Goal: Transaction & Acquisition: Purchase product/service

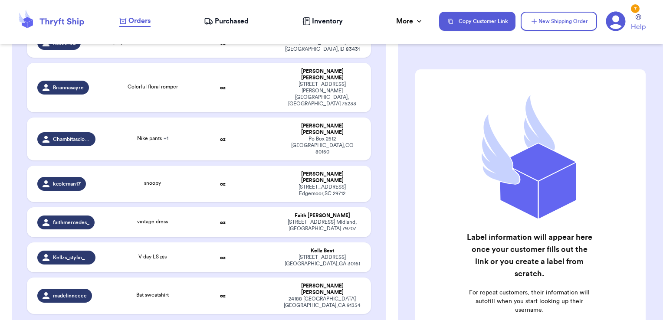
scroll to position [2029, 0]
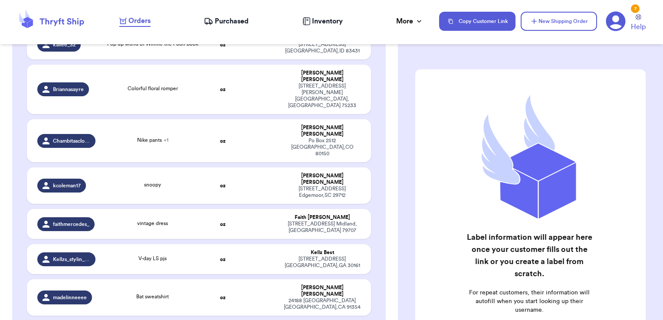
checkbox input "true"
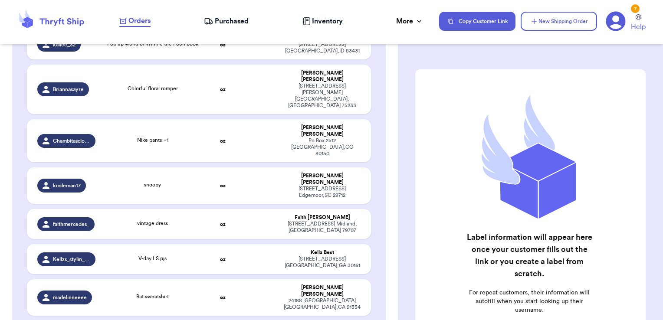
checkbox input "true"
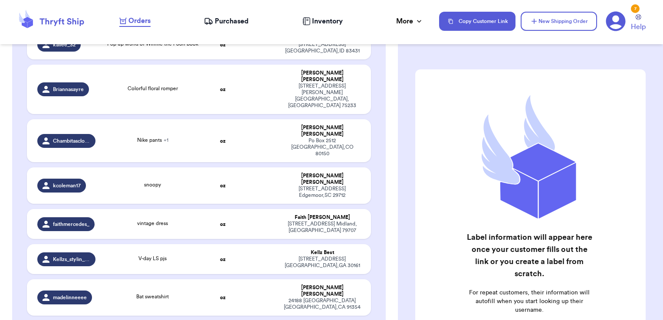
checkbox input "true"
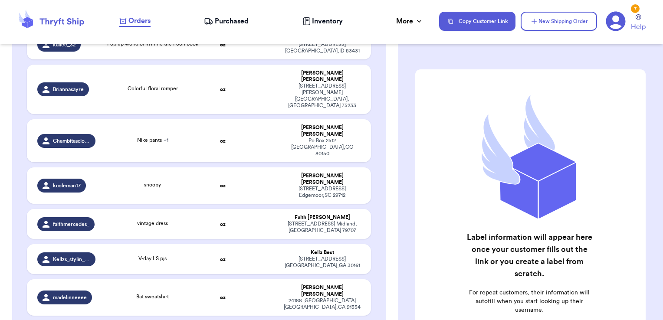
checkbox input "true"
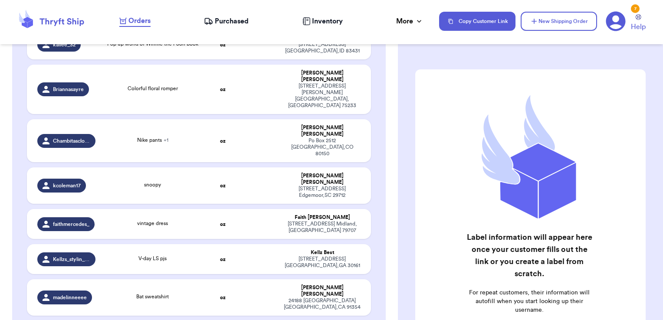
checkbox input "false"
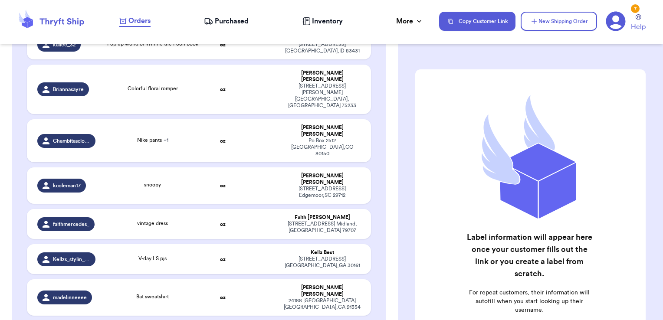
checkbox input "false"
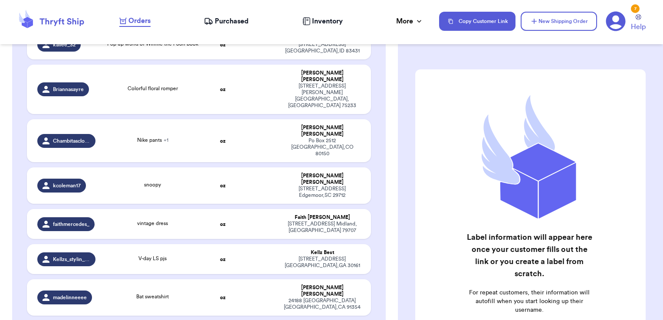
checkbox input "false"
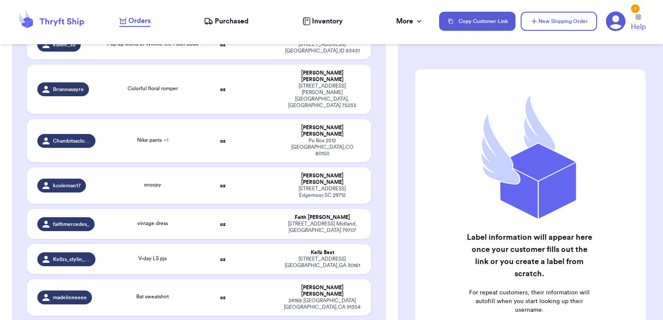
checkbox input "false"
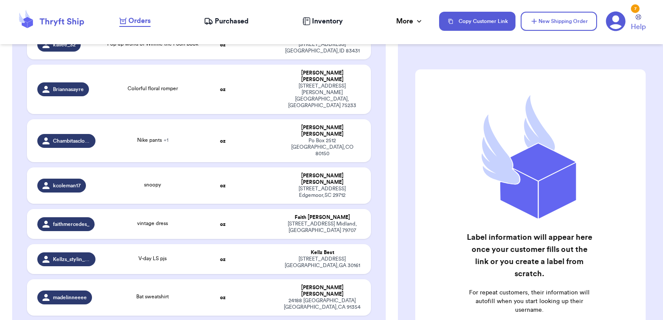
checkbox input "false"
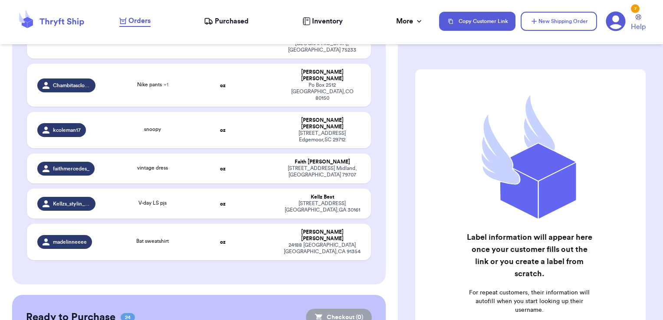
scroll to position [2086, 0]
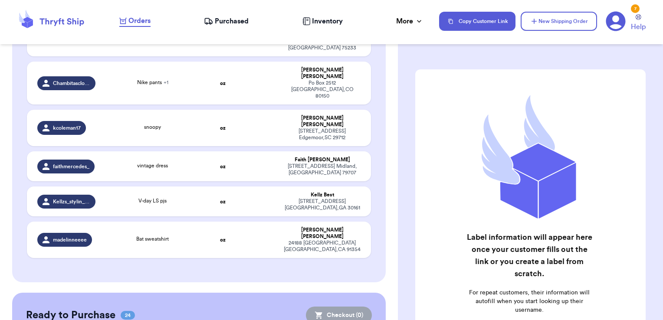
drag, startPoint x: 345, startPoint y: 101, endPoint x: 343, endPoint y: 79, distance: 22.3
checkbox input "true"
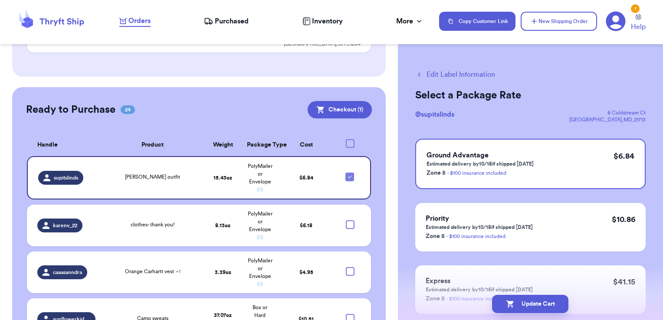
scroll to position [2293, 0]
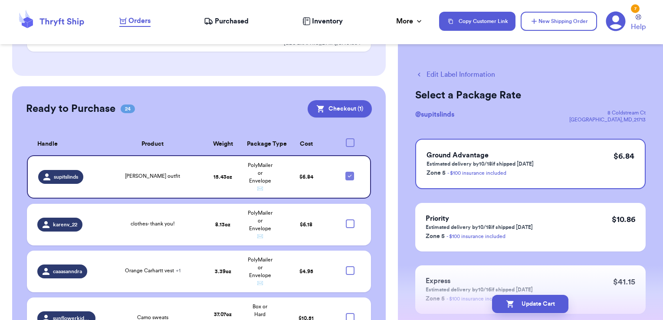
checkbox input "true"
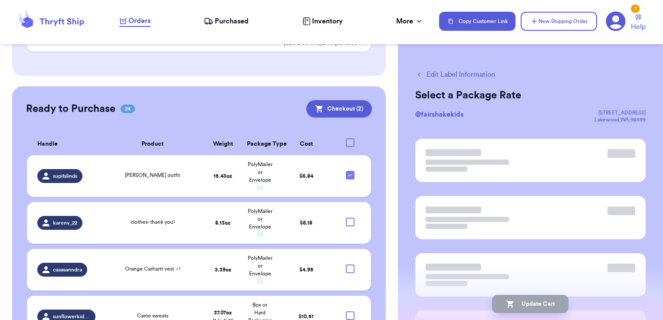
scroll to position [2292, 0]
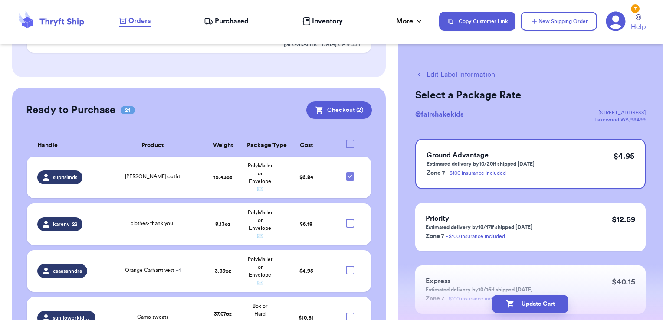
checkbox input "true"
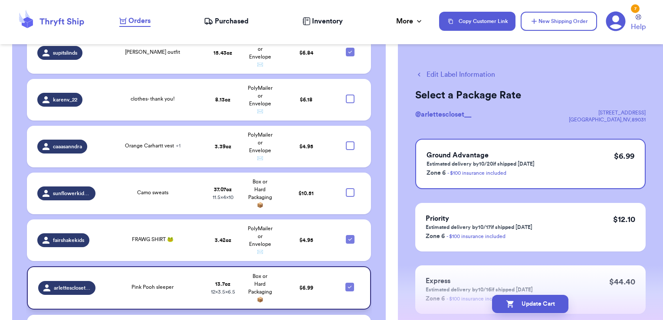
scroll to position [2424, 0]
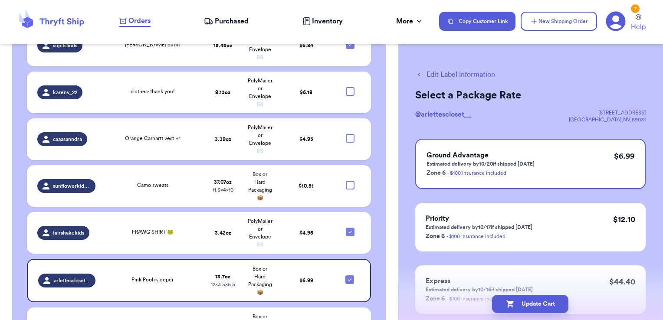
checkbox input "true"
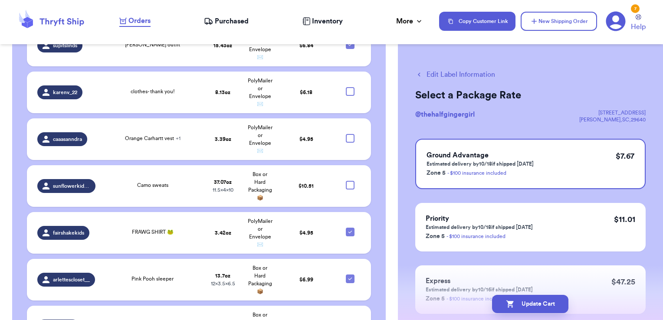
scroll to position [2422, 0]
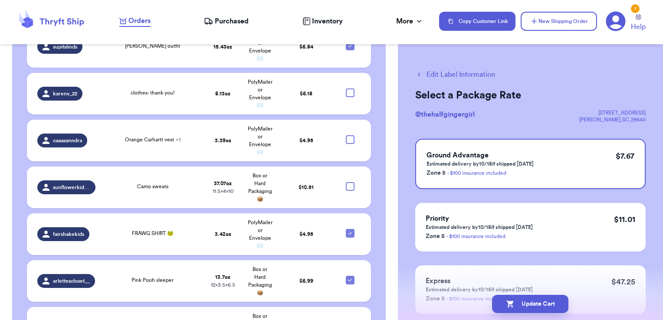
checkbox input "true"
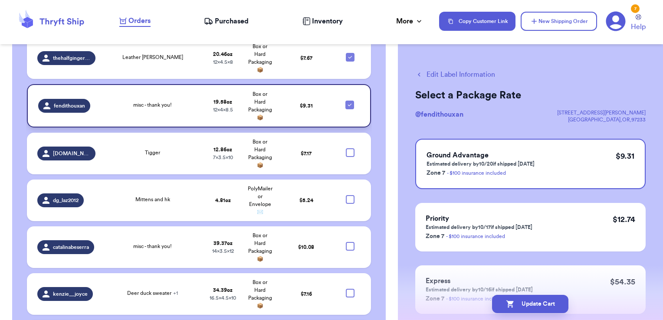
scroll to position [2743, 0]
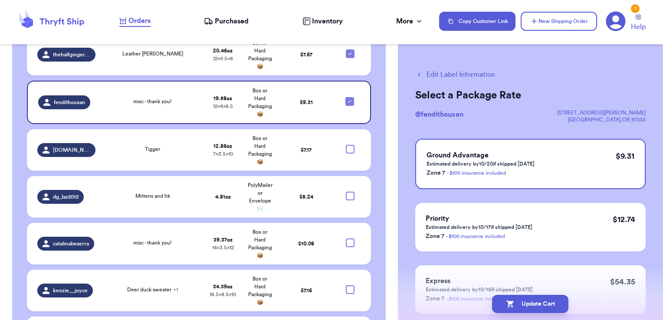
checkbox input "true"
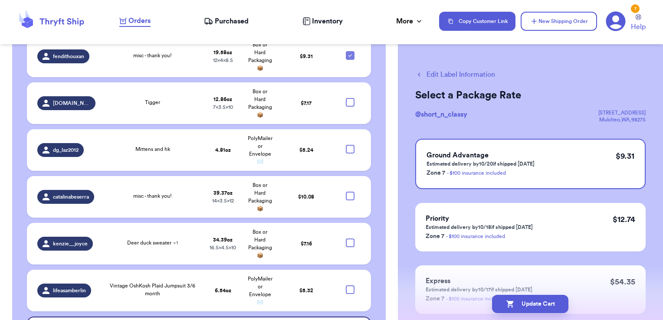
scroll to position [2793, 0]
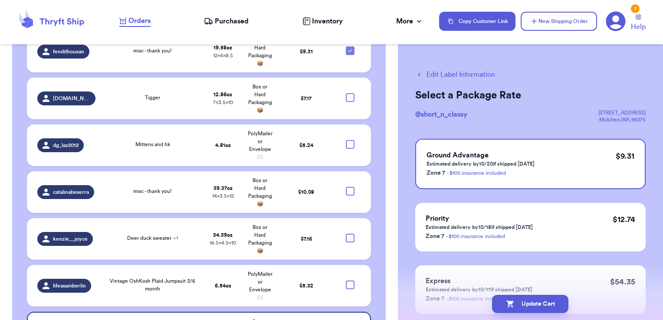
checkbox input "true"
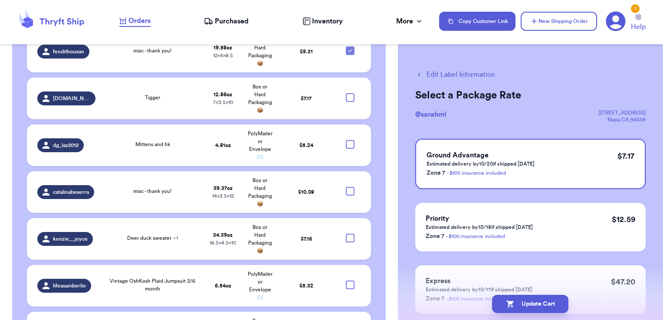
checkbox input "true"
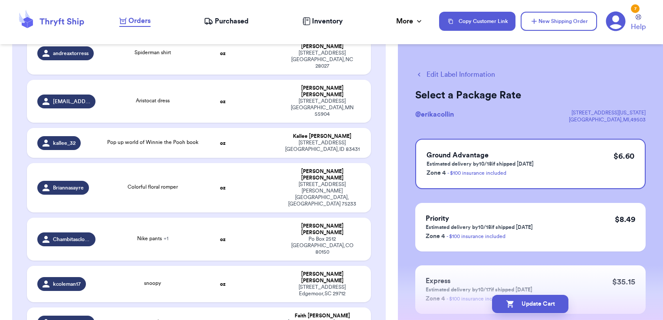
scroll to position [1930, 0]
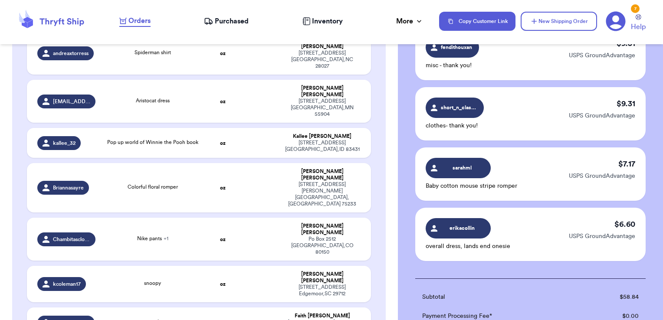
scroll to position [495, 0]
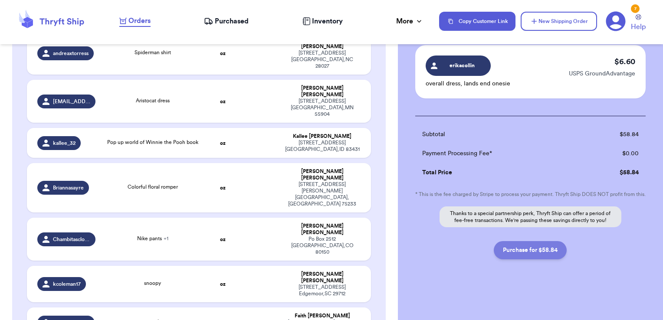
click at [535, 253] on button "Purchase for $58.84" at bounding box center [530, 250] width 73 height 18
checkbox input "false"
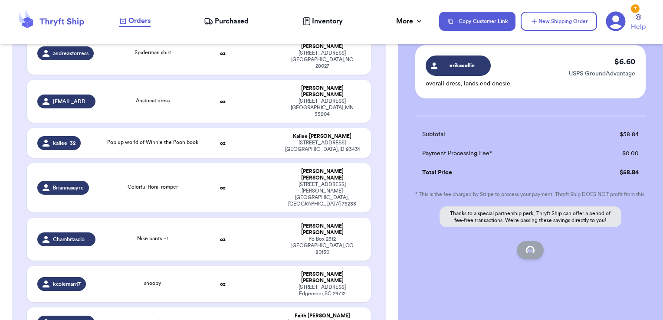
checkbox input "false"
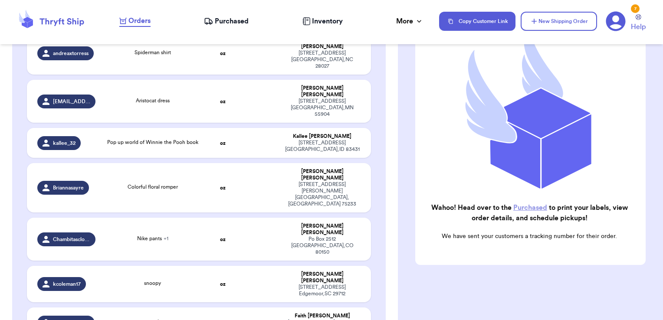
click at [220, 24] on span "Purchased" at bounding box center [232, 21] width 34 height 10
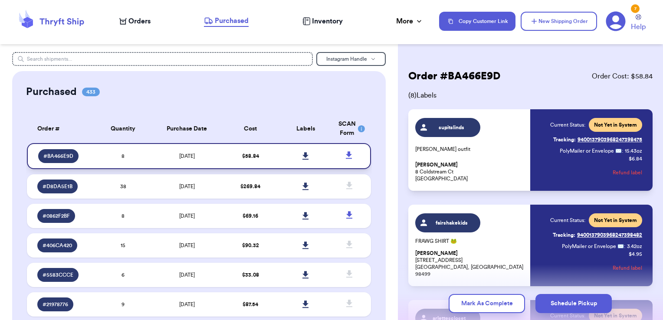
click at [302, 155] on icon at bounding box center [305, 155] width 6 height 7
